Goal: Browse casually: Explore the website without a specific task or goal

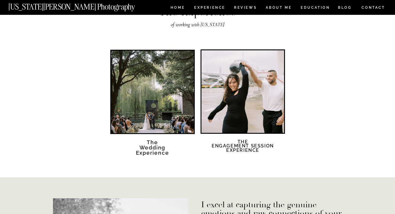
scroll to position [1007, 0]
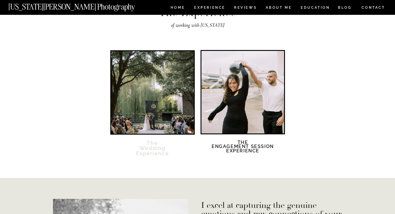
click at [159, 150] on h2 "The Wedding Experience" at bounding box center [153, 152] width 50 height 23
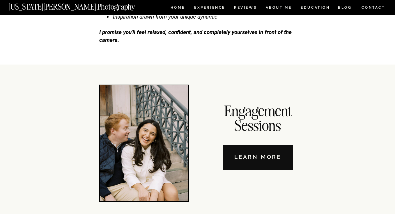
scroll to position [1987, 0]
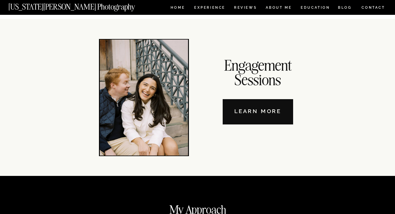
click at [265, 113] on nav "Learn More" at bounding box center [258, 111] width 70 height 25
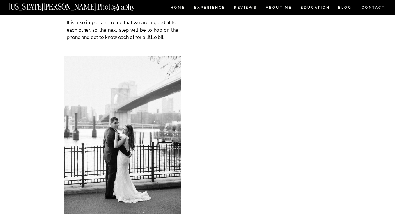
scroll to position [1695, 0]
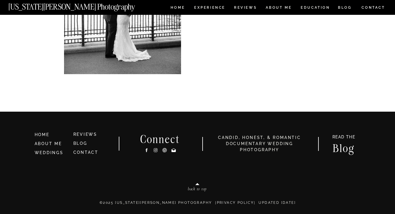
click at [155, 151] on icon at bounding box center [155, 150] width 5 height 6
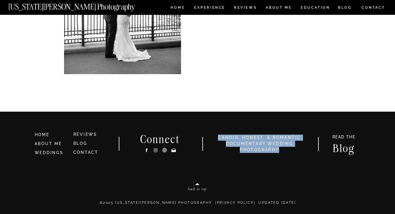
drag, startPoint x: 219, startPoint y: 137, endPoint x: 283, endPoint y: 152, distance: 65.2
click at [283, 152] on h3 "candid, honest, & romantic Documentary Wedding photography" at bounding box center [260, 144] width 98 height 18
copy h3 "candid, honest, & romantic Documentary Wedding photography"
click at [59, 8] on nav "[US_STATE][PERSON_NAME] Photography" at bounding box center [81, 5] width 146 height 5
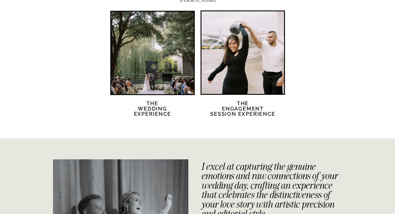
scroll to position [1159, 0]
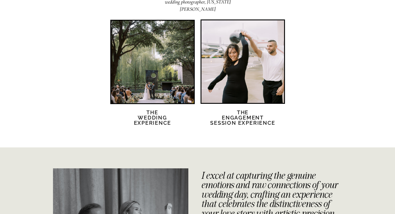
click at [239, 72] on div at bounding box center [243, 61] width 83 height 83
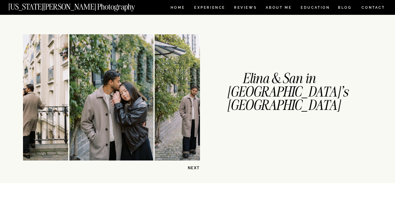
scroll to position [132, 0]
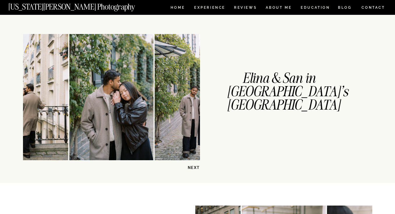
click at [196, 165] on p "NEXT" at bounding box center [185, 168] width 30 height 6
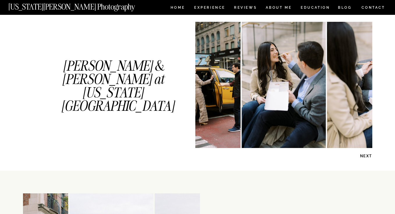
scroll to position [314, 0]
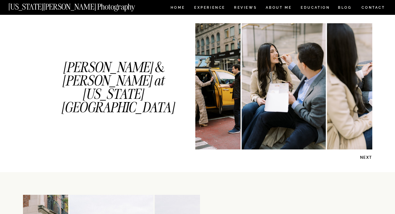
click at [367, 157] on p "NEXT" at bounding box center [358, 158] width 30 height 6
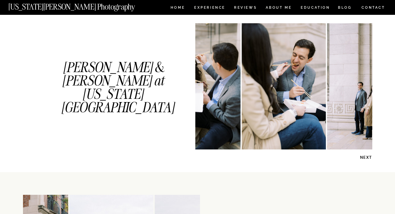
click at [367, 157] on p "NEXT" at bounding box center [358, 158] width 30 height 6
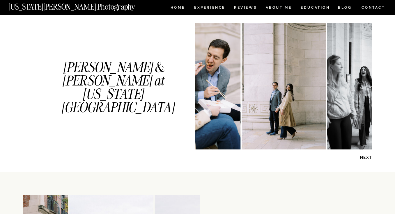
click at [367, 157] on p "NEXT" at bounding box center [358, 158] width 30 height 6
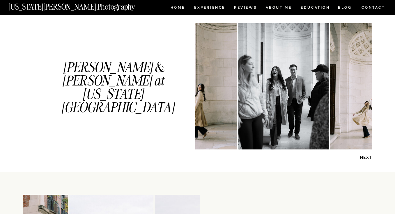
click at [367, 157] on p "NEXT" at bounding box center [358, 158] width 30 height 6
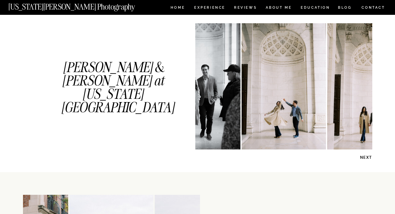
click at [367, 157] on p "NEXT" at bounding box center [358, 158] width 30 height 6
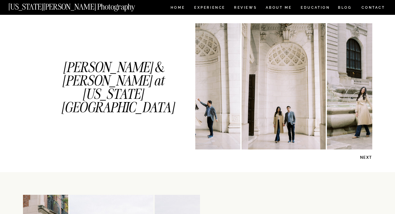
click at [367, 157] on p "NEXT" at bounding box center [358, 158] width 30 height 6
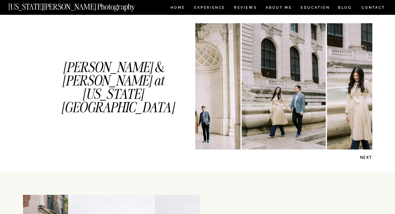
click at [367, 157] on p "NEXT" at bounding box center [358, 158] width 30 height 6
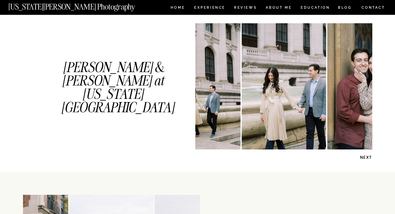
click at [367, 157] on p "NEXT" at bounding box center [358, 158] width 30 height 6
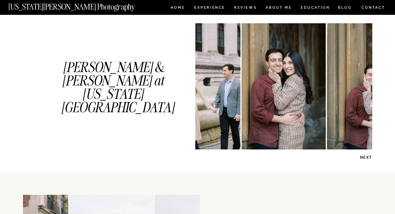
click at [367, 157] on p "NEXT" at bounding box center [358, 158] width 30 height 6
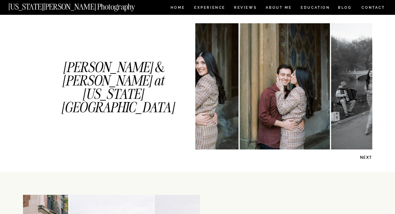
click at [367, 157] on p "NEXT" at bounding box center [358, 158] width 30 height 6
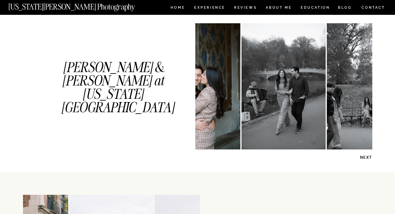
click at [367, 157] on p "NEXT" at bounding box center [358, 158] width 30 height 6
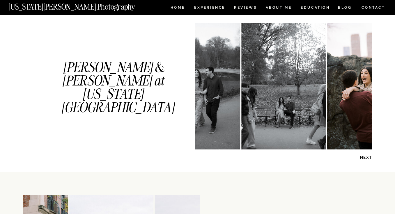
click at [367, 157] on p "NEXT" at bounding box center [358, 158] width 30 height 6
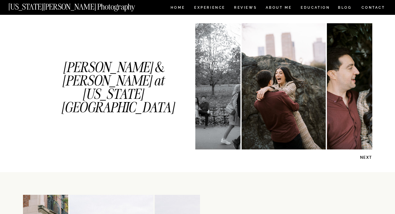
click at [367, 157] on p "NEXT" at bounding box center [358, 158] width 30 height 6
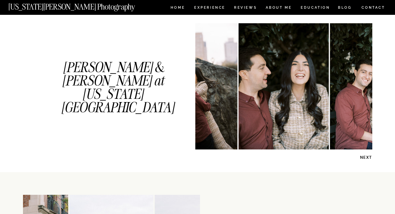
click at [367, 157] on p "NEXT" at bounding box center [358, 158] width 30 height 6
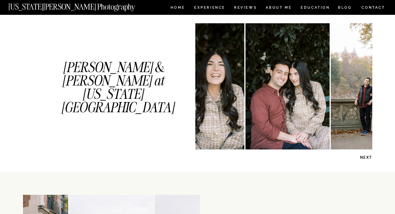
click at [367, 157] on p "NEXT" at bounding box center [358, 158] width 30 height 6
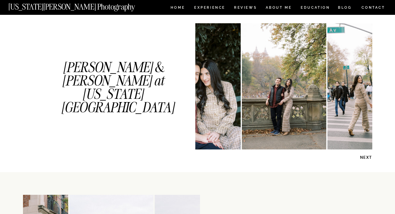
click at [367, 157] on p "NEXT" at bounding box center [358, 158] width 30 height 6
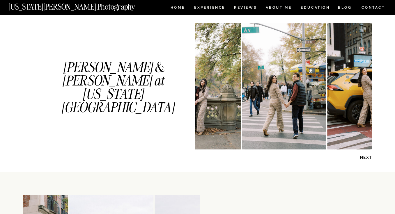
click at [367, 157] on p "NEXT" at bounding box center [358, 158] width 30 height 6
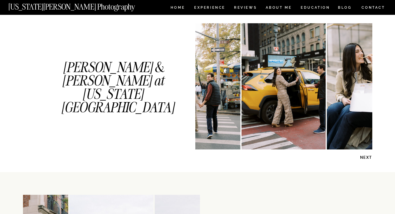
click at [367, 157] on p "NEXT" at bounding box center [358, 158] width 30 height 6
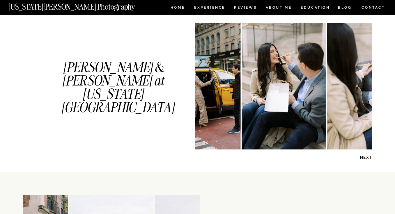
click at [367, 157] on p "NEXT" at bounding box center [358, 158] width 30 height 6
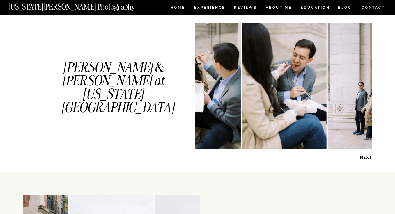
click at [367, 157] on p "NEXT" at bounding box center [358, 158] width 30 height 6
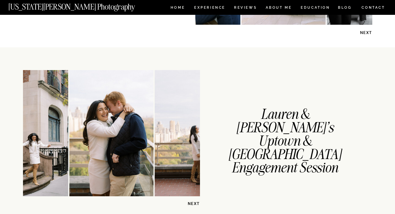
scroll to position [482, 0]
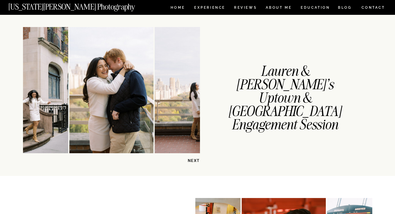
click at [194, 160] on p "NEXT" at bounding box center [185, 161] width 30 height 6
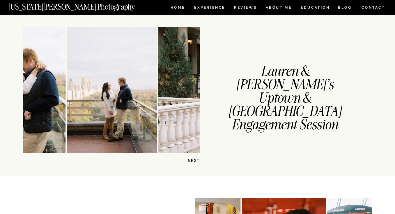
click at [194, 160] on p "NEXT" at bounding box center [185, 161] width 30 height 6
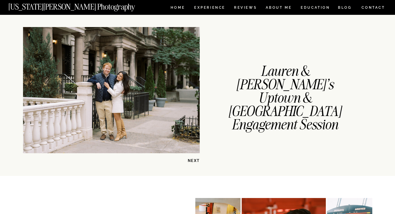
click at [194, 160] on p "NEXT" at bounding box center [185, 161] width 30 height 6
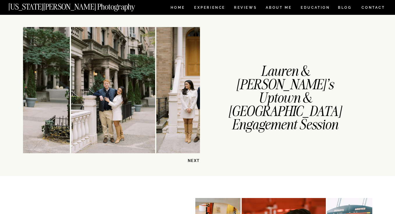
click at [194, 160] on p "NEXT" at bounding box center [185, 161] width 30 height 6
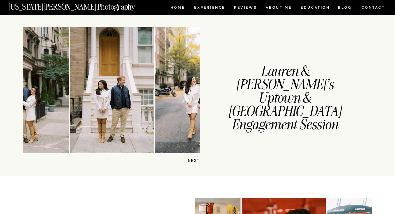
click at [194, 160] on p "NEXT" at bounding box center [185, 161] width 30 height 6
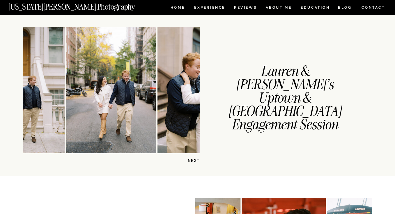
click at [194, 160] on p "NEXT" at bounding box center [185, 161] width 30 height 6
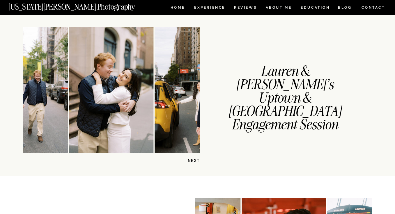
click at [194, 160] on p "NEXT" at bounding box center [185, 161] width 30 height 6
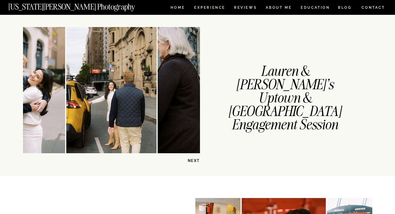
click at [194, 160] on p "NEXT" at bounding box center [185, 161] width 30 height 6
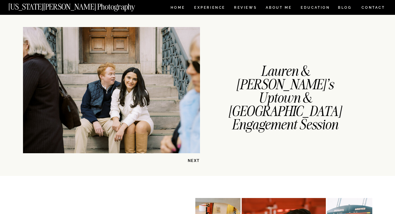
click at [194, 160] on p "NEXT" at bounding box center [185, 161] width 30 height 6
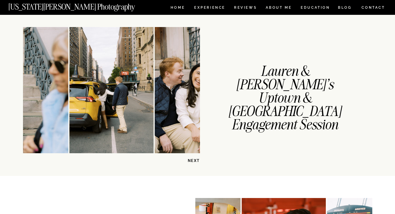
click at [194, 160] on p "NEXT" at bounding box center [185, 161] width 30 height 6
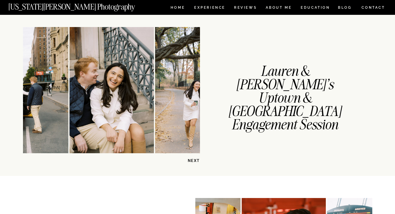
click at [194, 160] on p "NEXT" at bounding box center [185, 161] width 30 height 6
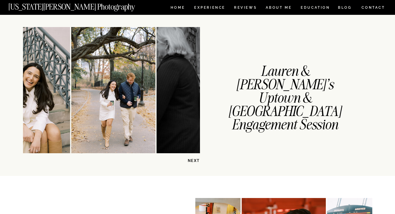
click at [194, 160] on p "NEXT" at bounding box center [185, 161] width 30 height 6
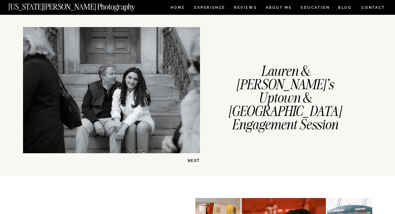
click at [194, 160] on p "NEXT" at bounding box center [185, 161] width 30 height 6
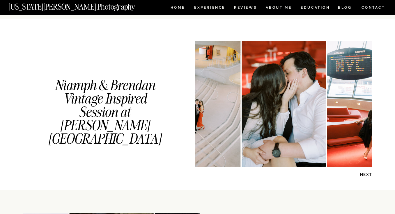
scroll to position [641, 0]
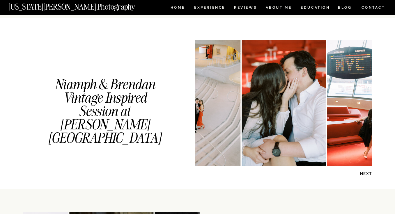
click at [367, 173] on p "NEXT" at bounding box center [358, 174] width 30 height 6
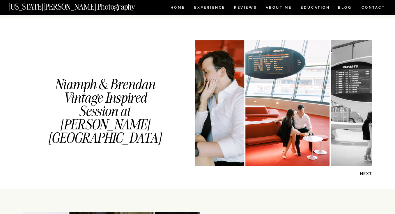
click at [367, 173] on p "NEXT" at bounding box center [358, 174] width 30 height 6
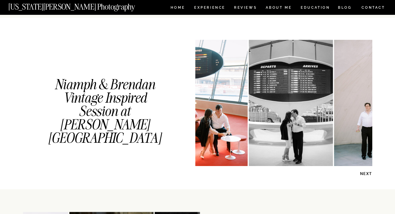
click at [367, 173] on p "NEXT" at bounding box center [358, 174] width 30 height 6
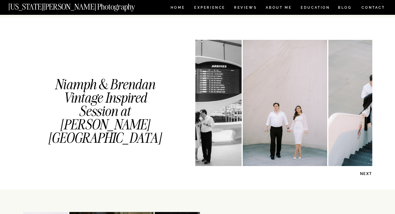
click at [367, 174] on p "NEXT" at bounding box center [358, 174] width 30 height 6
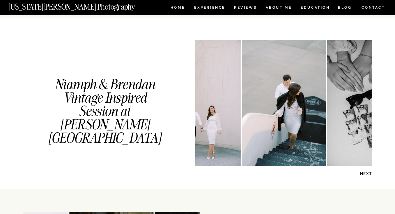
click at [367, 174] on p "NEXT" at bounding box center [358, 174] width 30 height 6
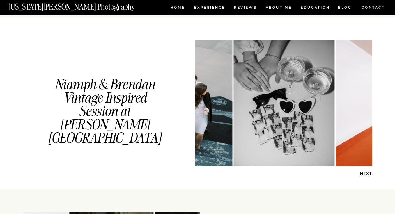
click at [367, 174] on p "NEXT" at bounding box center [358, 174] width 30 height 6
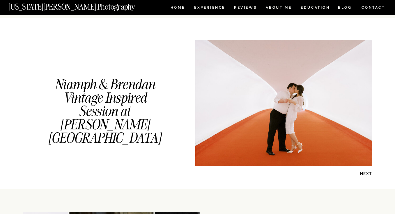
click at [367, 174] on p "NEXT" at bounding box center [358, 174] width 30 height 6
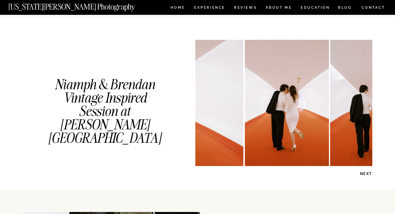
click at [367, 174] on p "NEXT" at bounding box center [358, 174] width 30 height 6
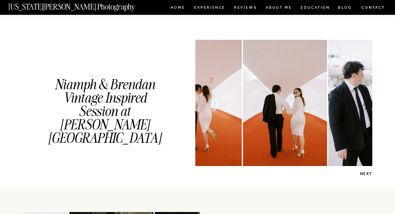
click at [367, 174] on p "NEXT" at bounding box center [358, 174] width 30 height 6
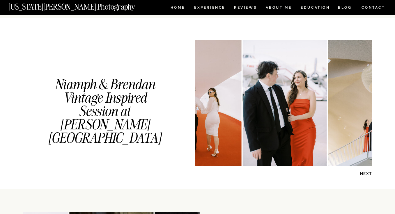
click at [367, 174] on p "NEXT" at bounding box center [358, 174] width 30 height 6
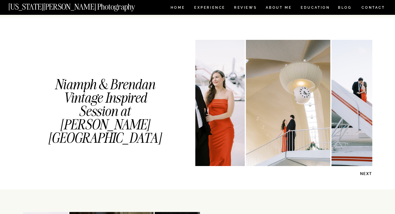
click at [367, 174] on p "NEXT" at bounding box center [358, 174] width 30 height 6
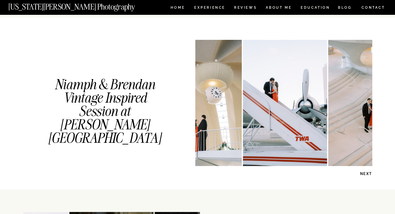
click at [367, 174] on p "NEXT" at bounding box center [358, 174] width 30 height 6
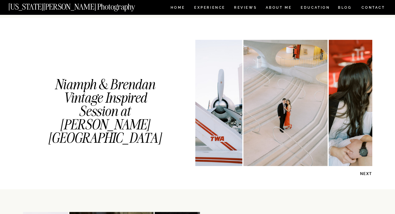
click at [367, 174] on p "NEXT" at bounding box center [358, 174] width 30 height 6
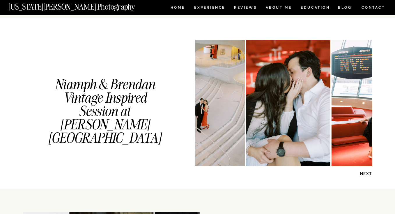
click at [367, 174] on p "NEXT" at bounding box center [358, 174] width 30 height 6
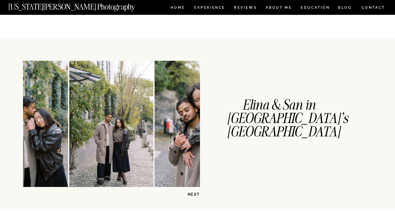
scroll to position [105, 0]
click at [195, 195] on p "NEXT" at bounding box center [185, 195] width 30 height 6
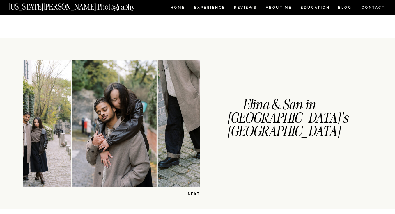
click at [195, 195] on p "NEXT" at bounding box center [185, 195] width 30 height 6
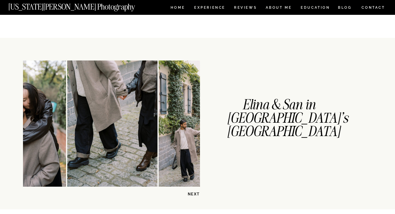
click at [195, 195] on p "NEXT" at bounding box center [185, 195] width 30 height 6
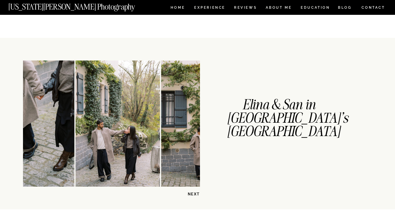
click at [195, 195] on p "NEXT" at bounding box center [185, 195] width 30 height 6
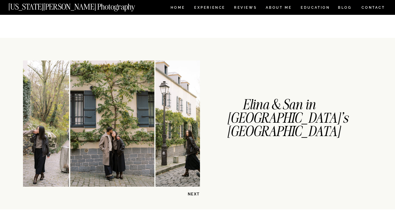
click at [195, 195] on p "NEXT" at bounding box center [185, 195] width 30 height 6
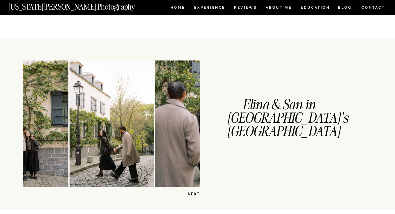
click at [195, 195] on p "NEXT" at bounding box center [185, 195] width 30 height 6
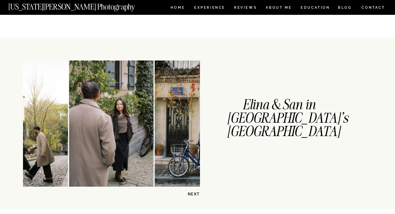
click at [195, 195] on p "NEXT" at bounding box center [185, 195] width 30 height 6
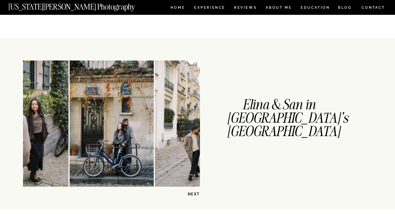
click at [195, 195] on p "NEXT" at bounding box center [185, 195] width 30 height 6
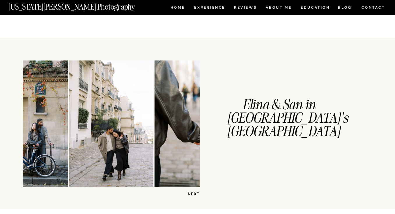
click at [195, 195] on p "NEXT" at bounding box center [185, 195] width 30 height 6
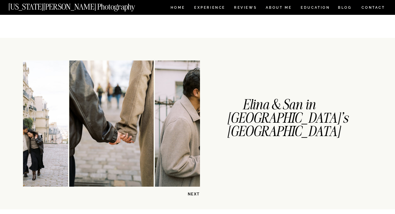
click at [195, 195] on p "NEXT" at bounding box center [185, 195] width 30 height 6
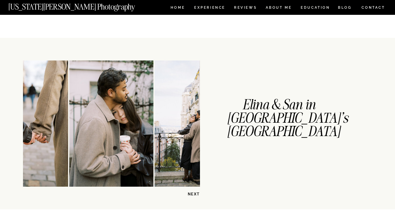
click at [195, 195] on p "NEXT" at bounding box center [185, 195] width 30 height 6
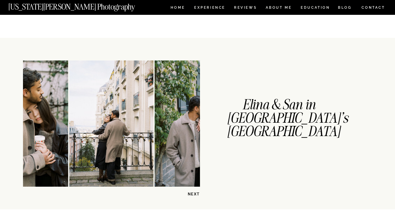
click at [195, 195] on p "NEXT" at bounding box center [185, 195] width 30 height 6
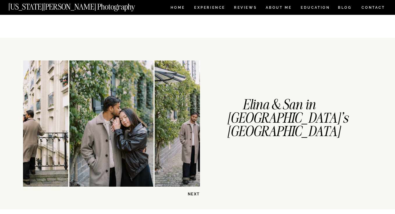
click at [195, 195] on p "NEXT" at bounding box center [185, 195] width 30 height 6
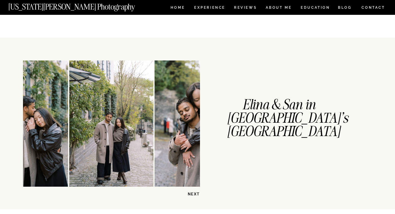
click at [195, 195] on p "NEXT" at bounding box center [185, 195] width 30 height 6
